Goal: Check status: Check status

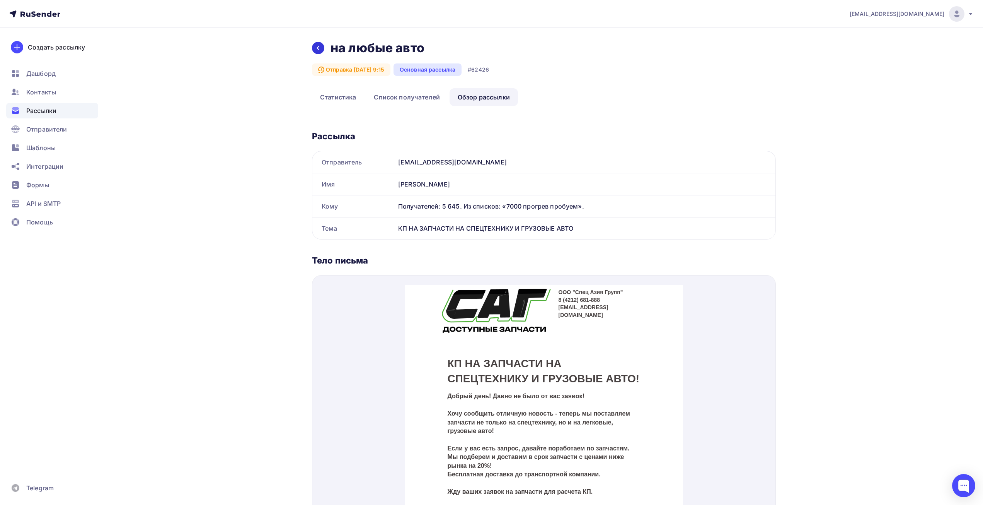
click at [317, 48] on icon at bounding box center [318, 48] width 6 height 6
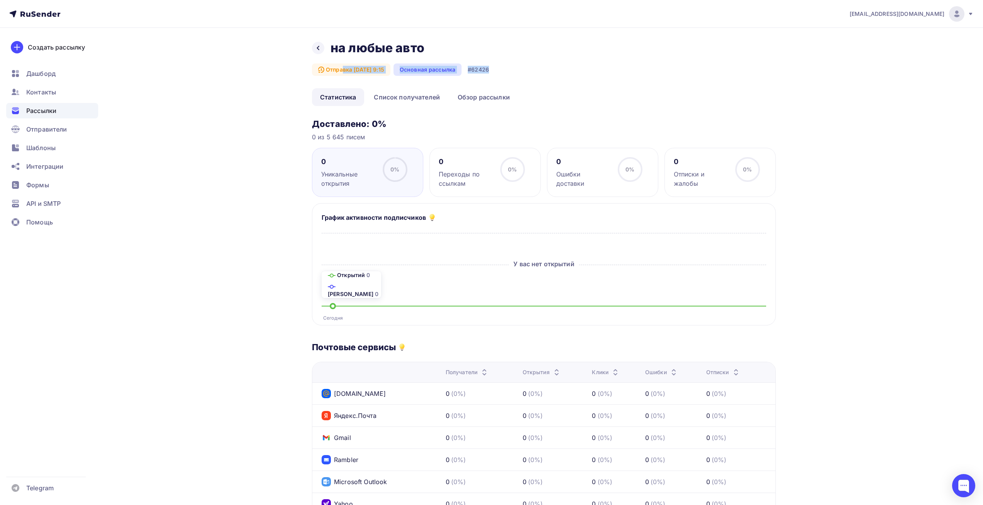
drag, startPoint x: 300, startPoint y: 74, endPoint x: 568, endPoint y: 71, distance: 268.0
click at [568, 71] on div "Назад на любые авто на [GEOGRAPHIC_DATA] авто Отправка [DATE] 9:15 Основная рас…" at bounding box center [492, 309] width 634 height 562
click at [582, 101] on ul "Статистика Список получателей Обзор рассылки" at bounding box center [544, 97] width 464 height 18
click at [314, 50] on div at bounding box center [318, 48] width 12 height 12
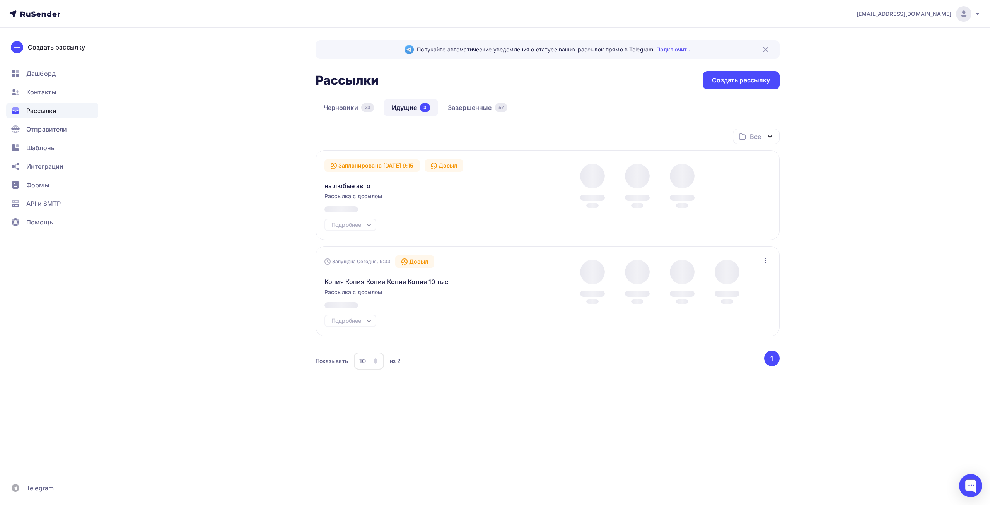
click at [39, 107] on span "Рассылки" at bounding box center [41, 110] width 30 height 9
